Goal: Transaction & Acquisition: Purchase product/service

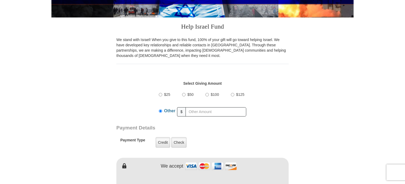
type input "115.00"
click at [162, 141] on label "Credit" at bounding box center [163, 142] width 15 height 11
click at [0, 0] on input "Credit" at bounding box center [0, 0] width 0 height 0
click at [162, 141] on label "Credit" at bounding box center [163, 142] width 15 height 11
click at [0, 0] on input "Credit" at bounding box center [0, 0] width 0 height 0
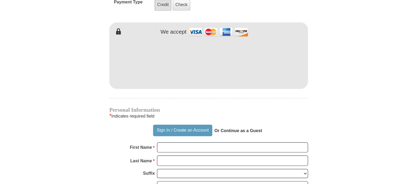
scroll to position [271, 0]
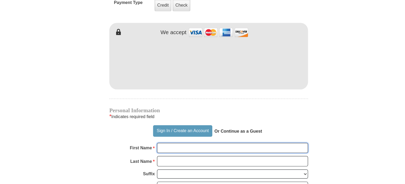
click at [167, 129] on input "First Name *" at bounding box center [223, 128] width 131 height 9
type input "[PERSON_NAME]"
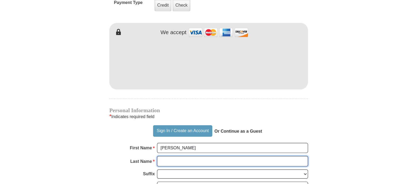
type input "[PERSON_NAME]"
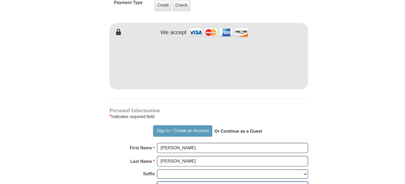
type input "[EMAIL_ADDRESS][DOMAIN_NAME]"
type input "[STREET_ADDRESS]"
type input "Columbia"
select select "SC"
type input "29223"
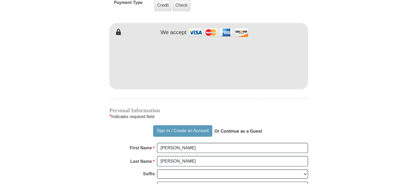
type input "8037296758"
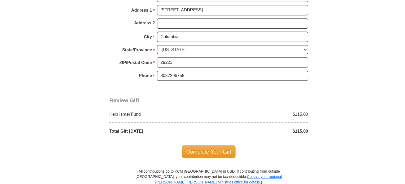
scroll to position [422, 0]
click at [200, 154] on span "Complete Your Gift" at bounding box center [202, 155] width 47 height 11
click at [0, 0] on div at bounding box center [0, 0] width 0 height 0
